Goal: Navigation & Orientation: Understand site structure

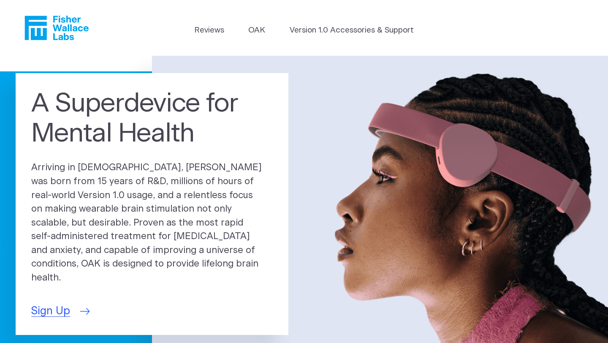
click at [57, 298] on span "Sign Up" at bounding box center [50, 311] width 39 height 16
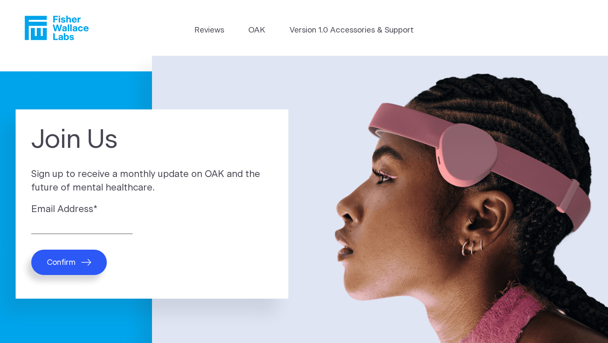
scroll to position [0, 0]
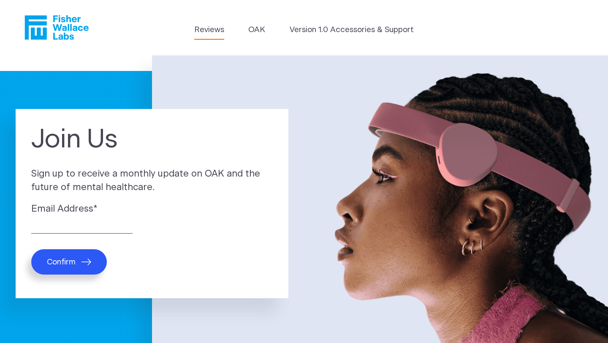
click at [205, 35] on link "Reviews" at bounding box center [209, 30] width 30 height 12
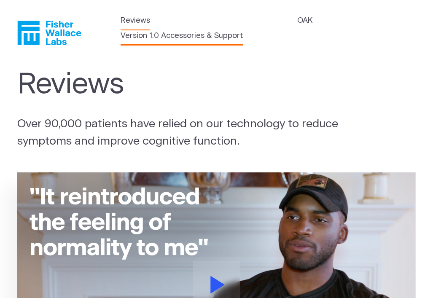
click at [203, 34] on link "Version 1.0 Accessories & Support" at bounding box center [182, 35] width 123 height 11
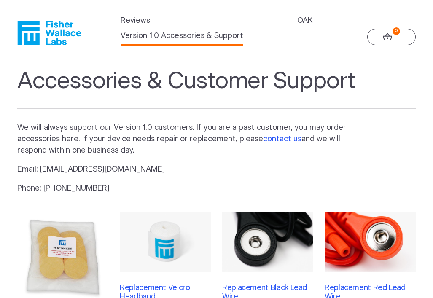
click at [308, 18] on link "OAK" at bounding box center [304, 20] width 15 height 11
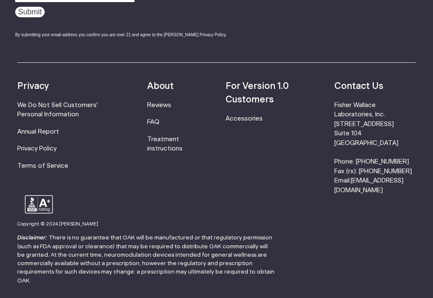
scroll to position [1422, 0]
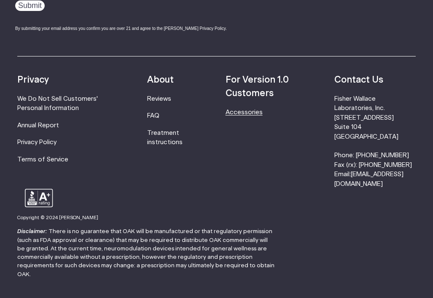
click at [259, 109] on link "Accessories" at bounding box center [244, 112] width 37 height 6
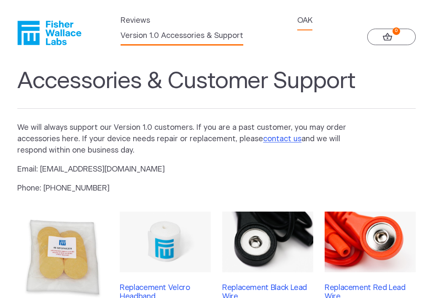
click at [308, 17] on link "OAK" at bounding box center [304, 20] width 15 height 11
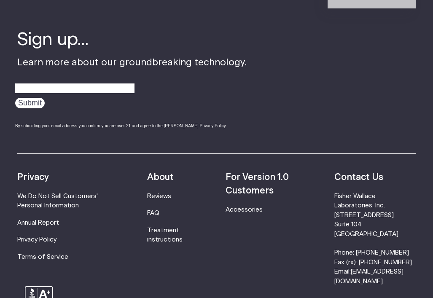
scroll to position [1326, 0]
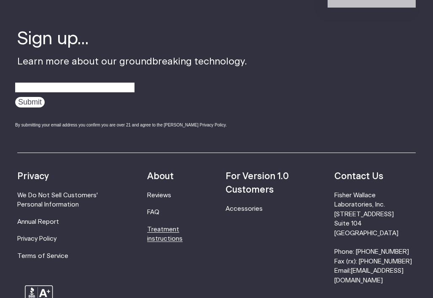
click at [180, 227] on link "Treatment instructions" at bounding box center [164, 235] width 35 height 16
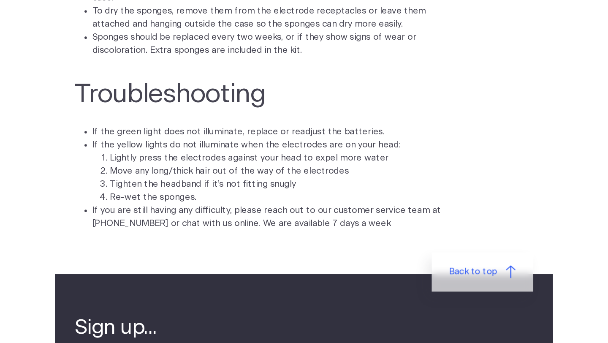
scroll to position [2175, 0]
